Goal: Understand process/instructions: Learn how to perform a task or action

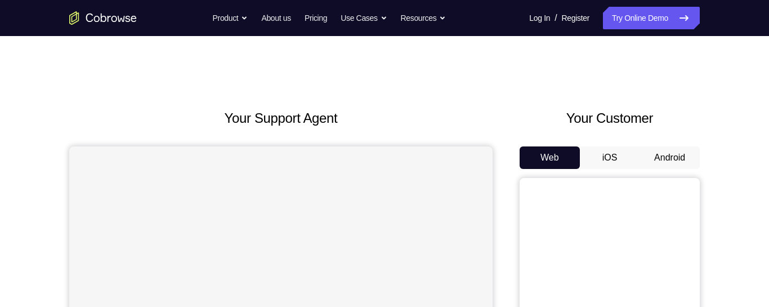
scroll to position [80, 0]
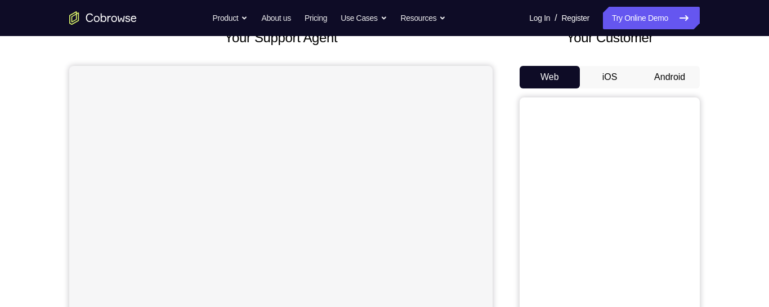
click at [674, 81] on button "Android" at bounding box center [669, 77] width 60 height 23
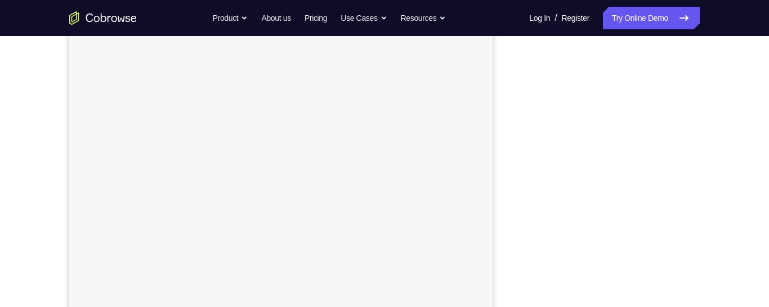
scroll to position [154, 0]
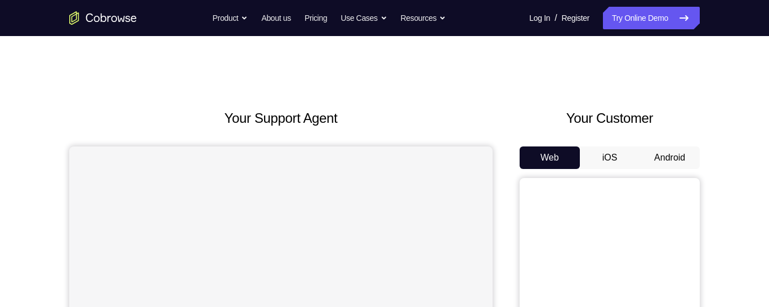
click at [674, 155] on button "Android" at bounding box center [669, 157] width 60 height 23
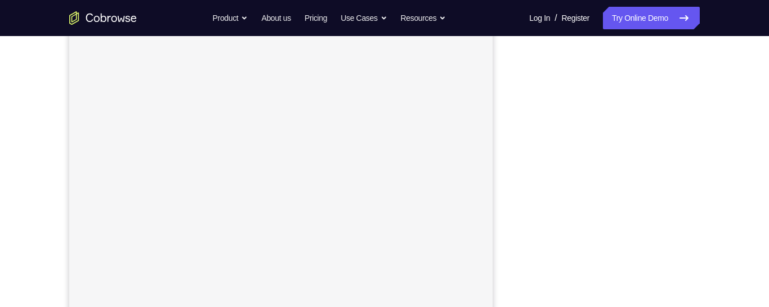
scroll to position [174, 0]
click at [515, 157] on div "Your Support Agent Your Customer Web iOS Android" at bounding box center [384, 142] width 630 height 416
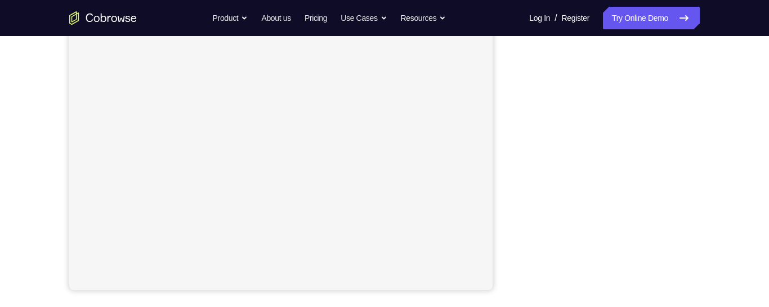
scroll to position [235, 0]
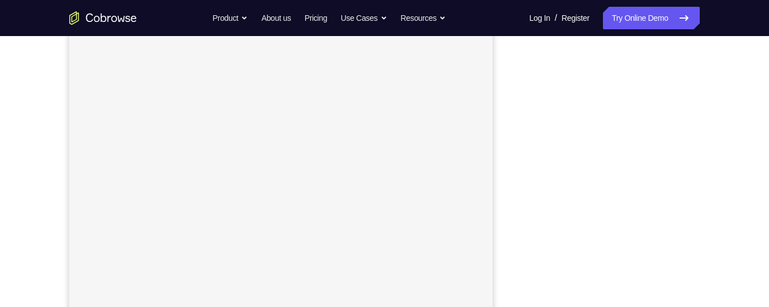
scroll to position [148, 0]
